Goal: Find specific page/section: Find specific page/section

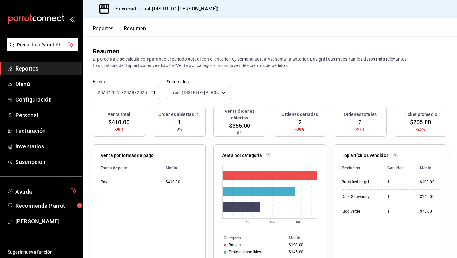
click at [33, 71] on span "Reportes" at bounding box center [46, 68] width 62 height 9
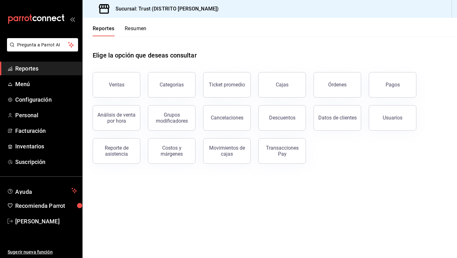
click at [132, 30] on button "Resumen" at bounding box center [136, 30] width 22 height 11
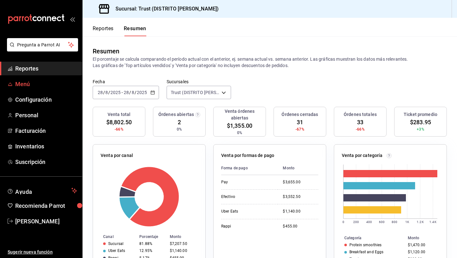
click at [26, 84] on span "Menú" at bounding box center [46, 84] width 62 height 9
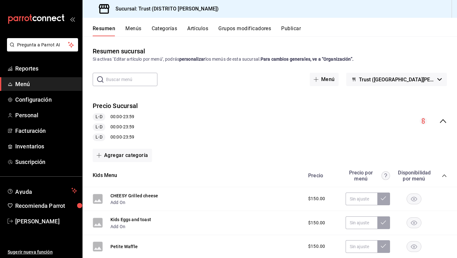
click at [442, 122] on icon "collapse-menu-row" at bounding box center [443, 121] width 8 height 8
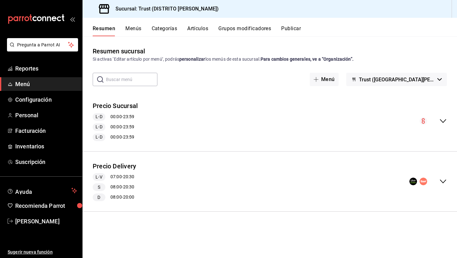
click at [443, 180] on icon "collapse-menu-row" at bounding box center [443, 181] width 8 height 8
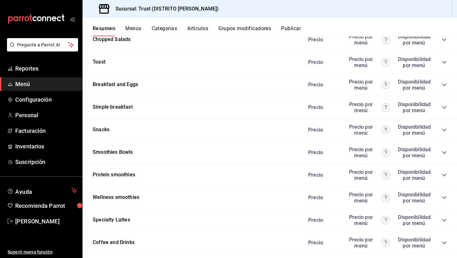
scroll to position [553, 0]
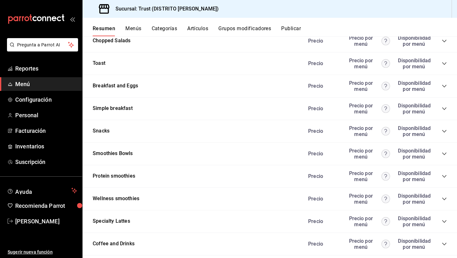
click at [444, 106] on icon "collapse-category-row" at bounding box center [444, 108] width 5 height 5
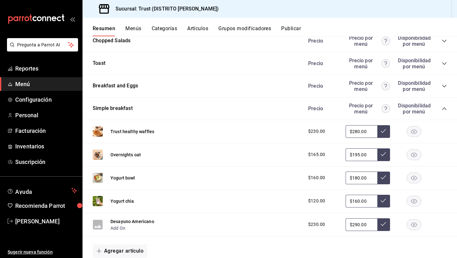
click at [443, 64] on icon "collapse-category-row" at bounding box center [444, 63] width 5 height 5
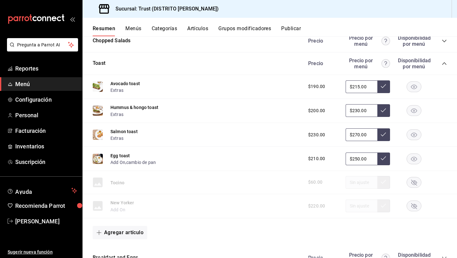
click at [443, 64] on icon "collapse-category-row" at bounding box center [444, 63] width 5 height 5
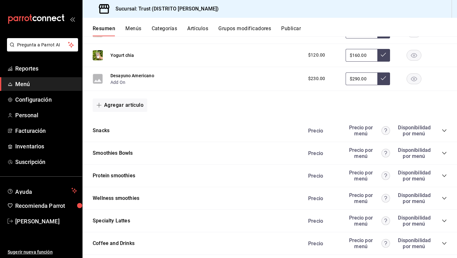
scroll to position [699, 0]
